Goal: Task Accomplishment & Management: Complete application form

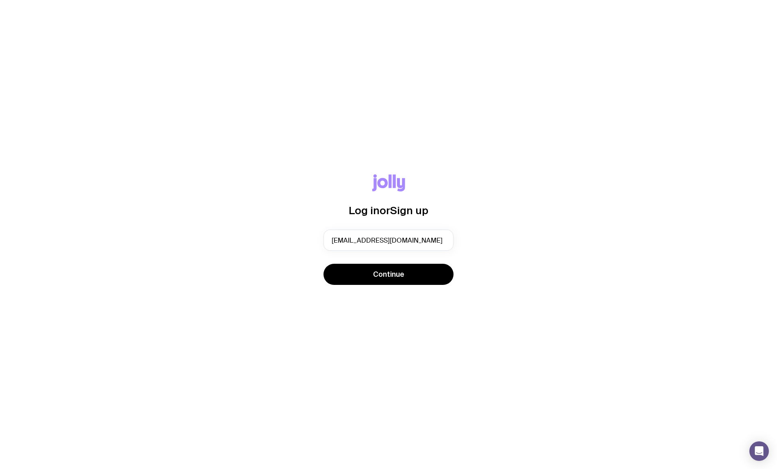
type input "[EMAIL_ADDRESS][DOMAIN_NAME]"
click at [323, 264] on button "Continue" at bounding box center [388, 274] width 130 height 21
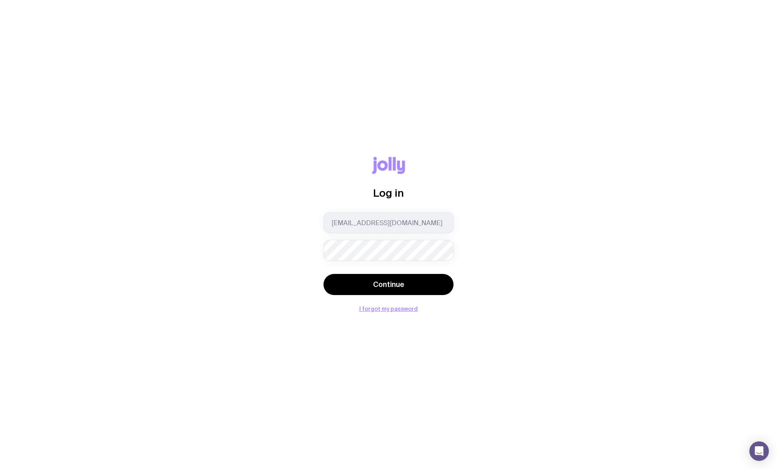
click at [417, 285] on button "Continue" at bounding box center [388, 284] width 130 height 21
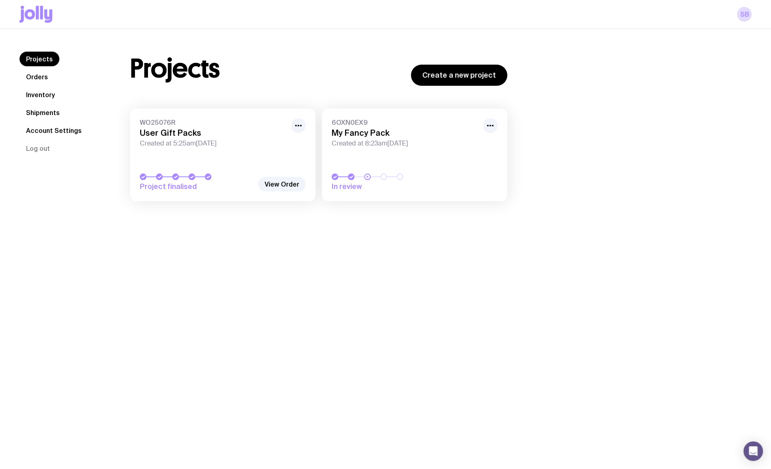
click at [283, 182] on link "View Order" at bounding box center [282, 184] width 48 height 15
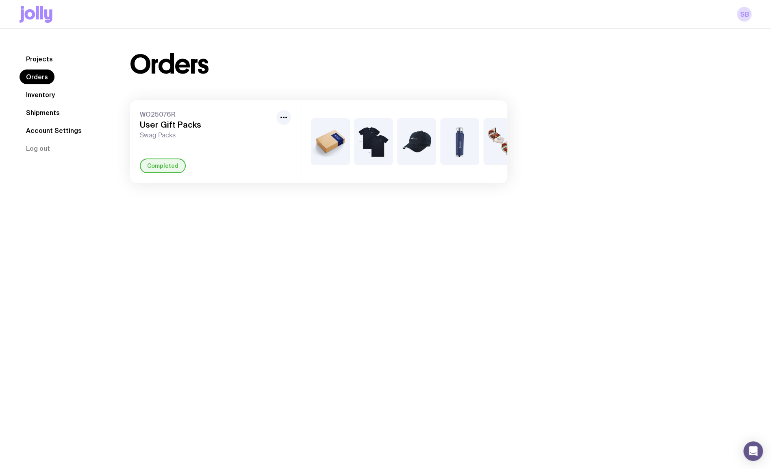
click at [31, 110] on link "Shipments" at bounding box center [43, 112] width 47 height 15
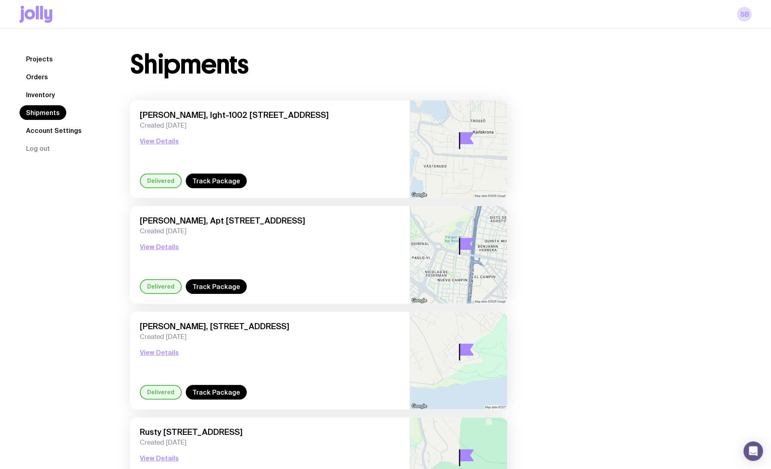
click at [40, 93] on link "Inventory" at bounding box center [41, 94] width 42 height 15
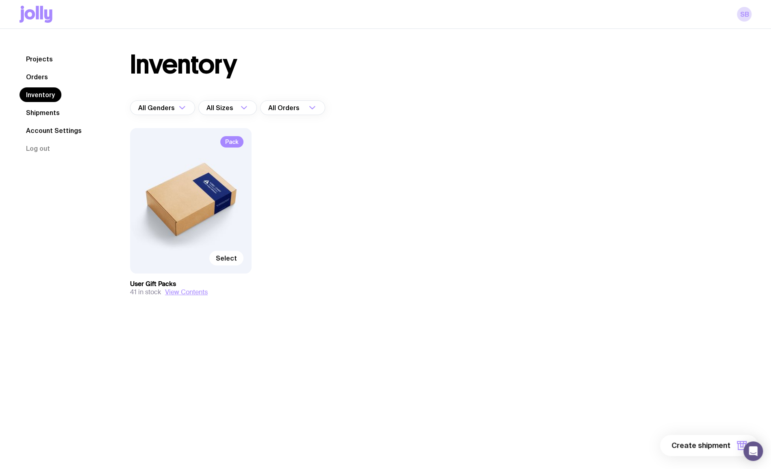
click at [230, 258] on span "Select" at bounding box center [226, 258] width 21 height 8
click at [0, 0] on input "Select" at bounding box center [0, 0] width 0 height 0
click at [724, 451] on button "1 item" at bounding box center [727, 445] width 59 height 21
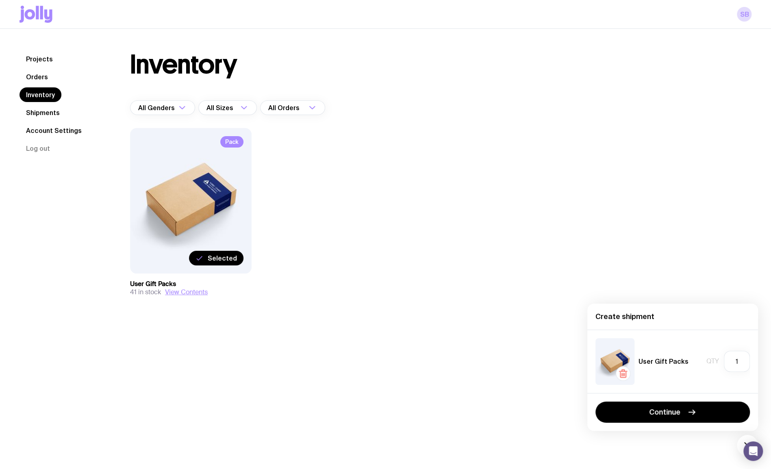
click at [679, 415] on span "Continue" at bounding box center [664, 412] width 31 height 10
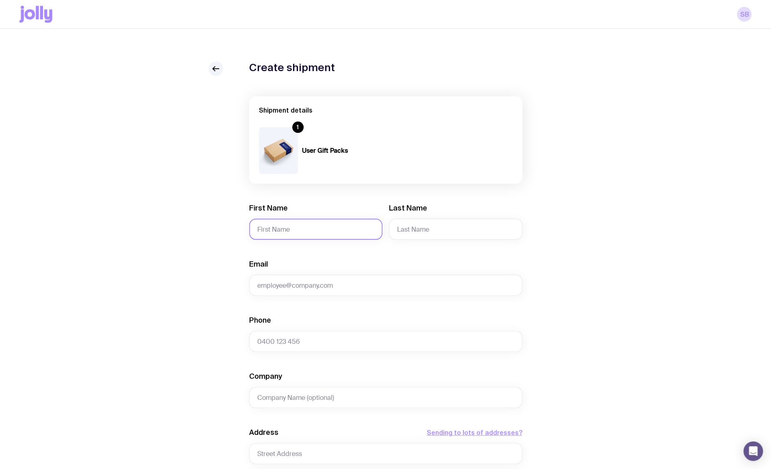
click at [323, 234] on input "First Name" at bounding box center [315, 229] width 133 height 21
paste input "[PERSON_NAME]"
type input "[PERSON_NAME]"
click at [426, 225] on input "Last Name" at bounding box center [455, 229] width 133 height 21
paste input "[PERSON_NAME]"
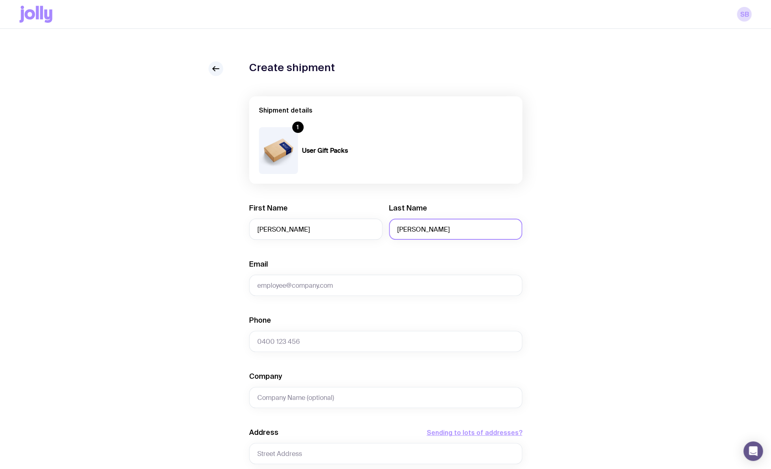
drag, startPoint x: 442, startPoint y: 231, endPoint x: 457, endPoint y: 237, distance: 16.2
click at [457, 237] on input "[PERSON_NAME]" at bounding box center [455, 229] width 133 height 21
type input "[PERSON_NAME]"
paste input "[PERSON_NAME][EMAIL_ADDRESS][PERSON_NAME][DOMAIN_NAME]"
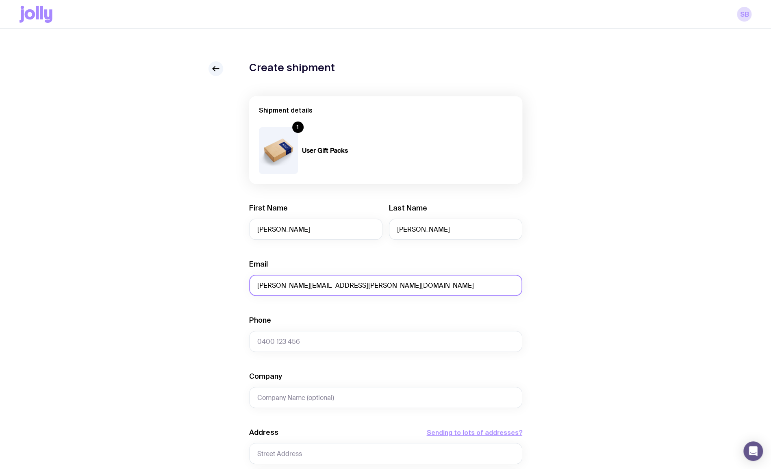
type input "[PERSON_NAME][EMAIL_ADDRESS][PERSON_NAME][DOMAIN_NAME]"
click at [330, 344] on input "Phone" at bounding box center [385, 341] width 273 height 21
paste input "[PHONE_NUMBER]"
click at [267, 341] on input "[PHONE_NUMBER]" at bounding box center [385, 341] width 273 height 21
type input "[PHONE_NUMBER]"
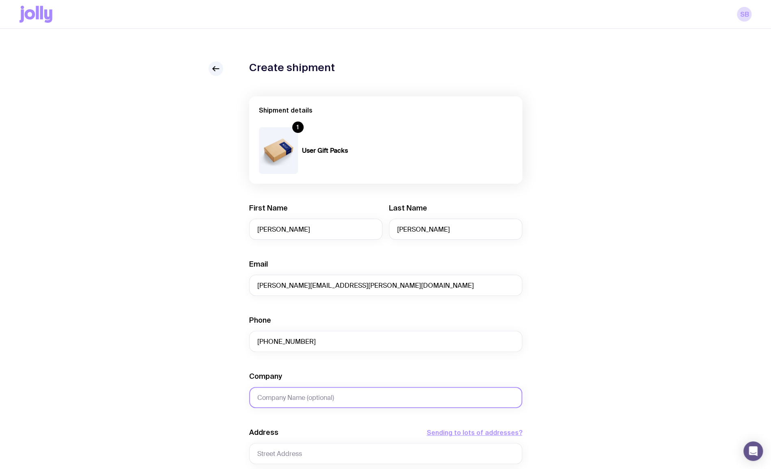
click at [271, 396] on input "Company" at bounding box center [385, 397] width 273 height 21
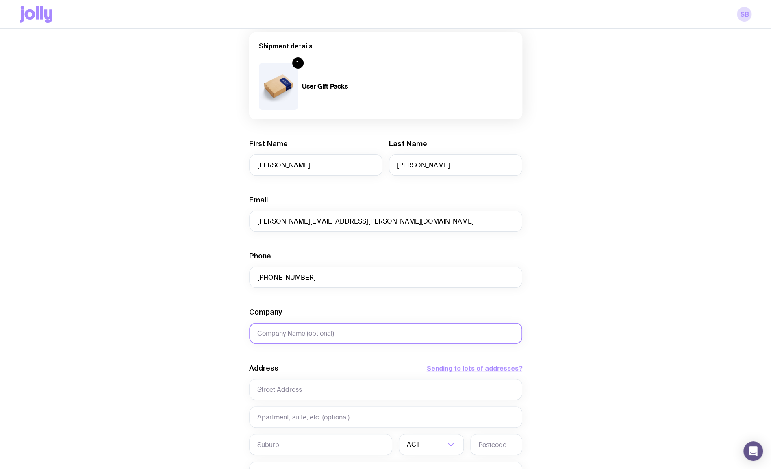
drag, startPoint x: 360, startPoint y: 368, endPoint x: 357, endPoint y: 366, distance: 4.2
click at [357, 366] on form "Shipment details 1 User Gift Packs First Name [PERSON_NAME] Last Name [PERSON_N…" at bounding box center [385, 307] width 273 height 551
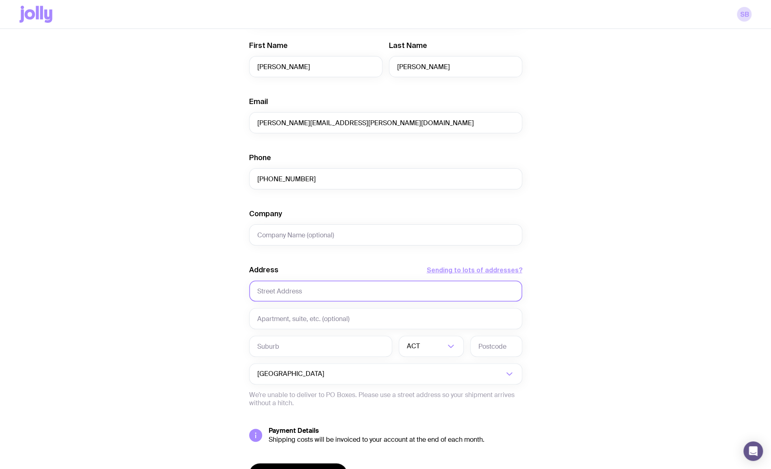
click at [337, 281] on input "text" at bounding box center [385, 290] width 273 height 21
click at [347, 287] on input "text" at bounding box center [385, 290] width 273 height 21
click at [390, 373] on input "Search for option" at bounding box center [415, 373] width 178 height 21
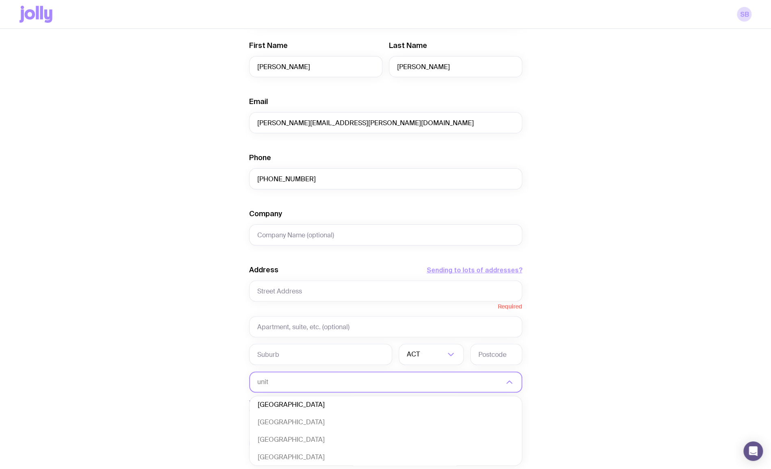
scroll to position [0, 0]
click at [348, 454] on li "[GEOGRAPHIC_DATA]" at bounding box center [385, 455] width 272 height 17
type input "united"
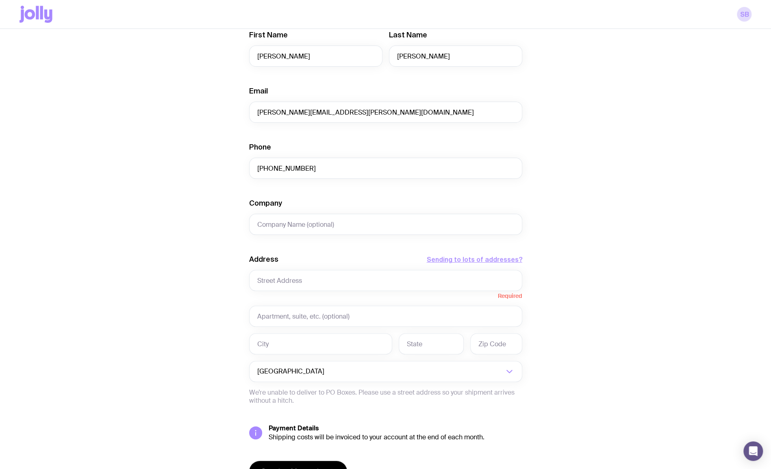
scroll to position [203, 0]
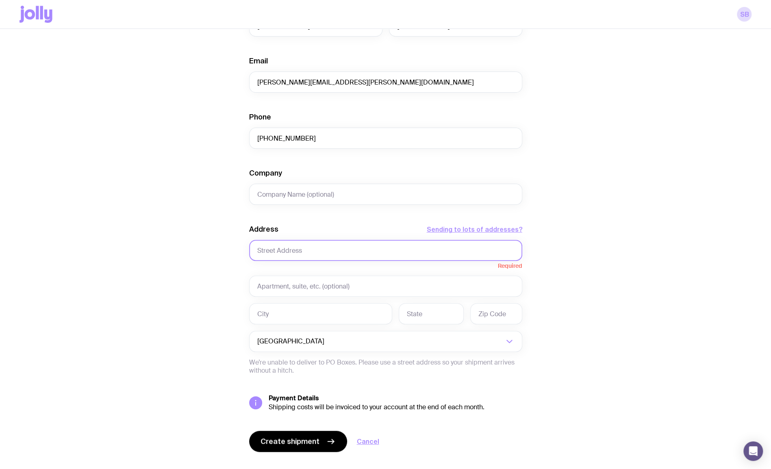
click at [324, 246] on input "text" at bounding box center [385, 250] width 273 height 21
paste input "[STREET_ADDRESS]"
type input "[STREET_ADDRESS]"
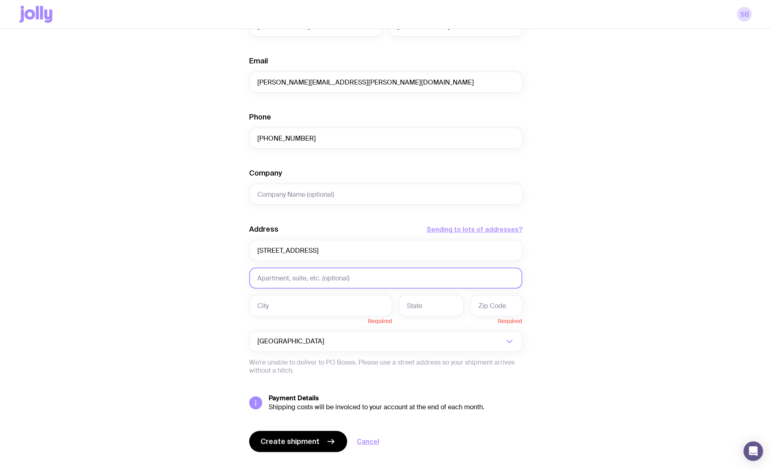
click at [320, 277] on input "text" at bounding box center [385, 277] width 273 height 21
click at [321, 298] on input "text" at bounding box center [320, 305] width 143 height 21
paste input "[GEOGRAPHIC_DATA]"
type input "[GEOGRAPHIC_DATA]"
type input "NJ"
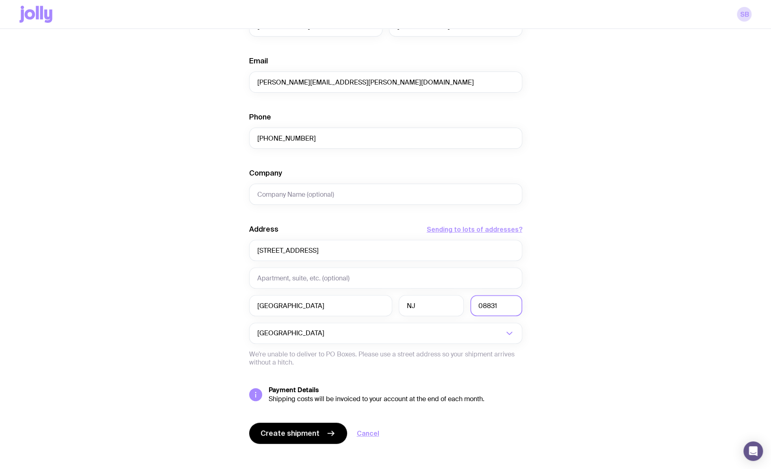
type input "08831"
click at [666, 275] on div "Create shipment Shipment details 1 User Gift Packs First Name [PERSON_NAME] Las…" at bounding box center [386, 167] width 732 height 618
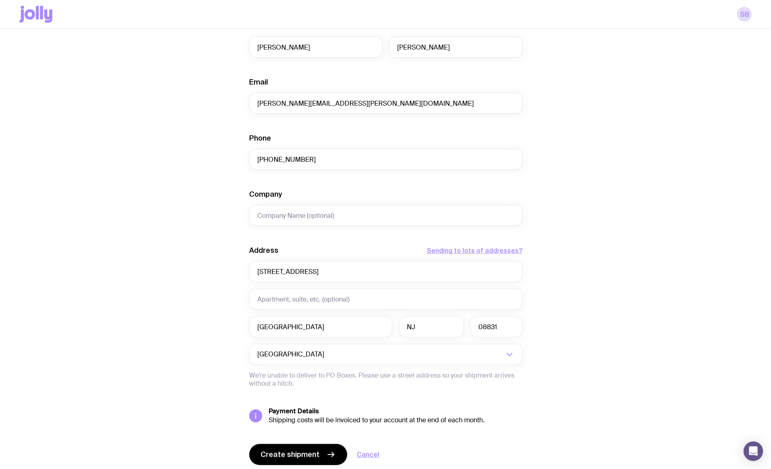
scroll to position [210, 0]
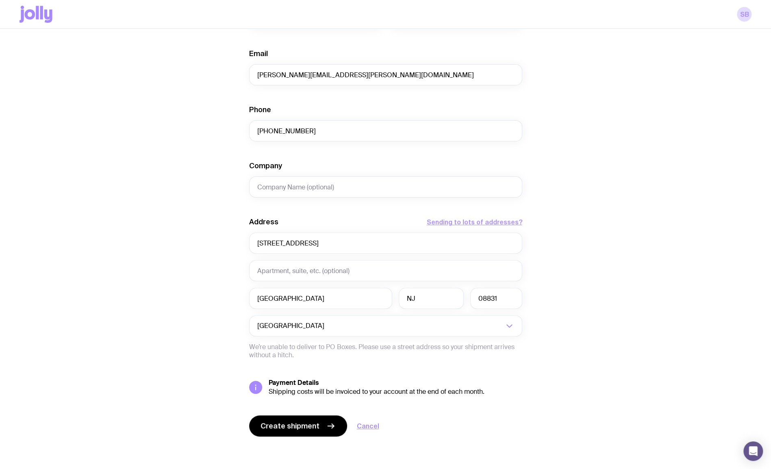
click at [289, 425] on span "Create shipment" at bounding box center [289, 426] width 59 height 10
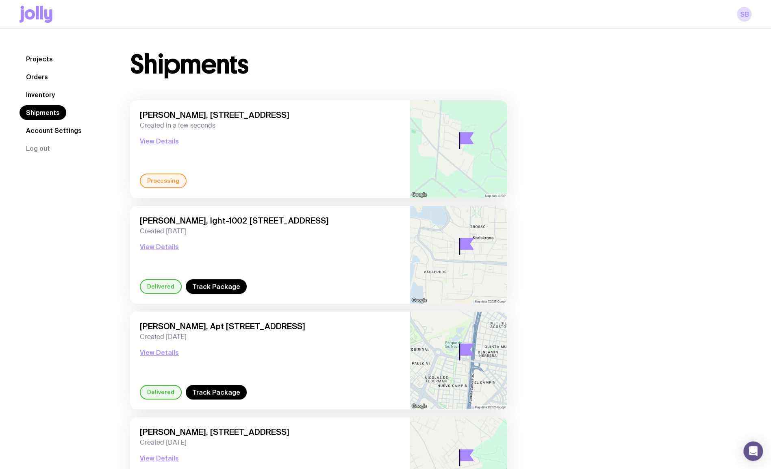
drag, startPoint x: 65, startPoint y: 128, endPoint x: 100, endPoint y: 130, distance: 35.4
click at [66, 128] on link "Account Settings" at bounding box center [54, 130] width 69 height 15
